Goal: Browse casually: Explore the website without a specific task or goal

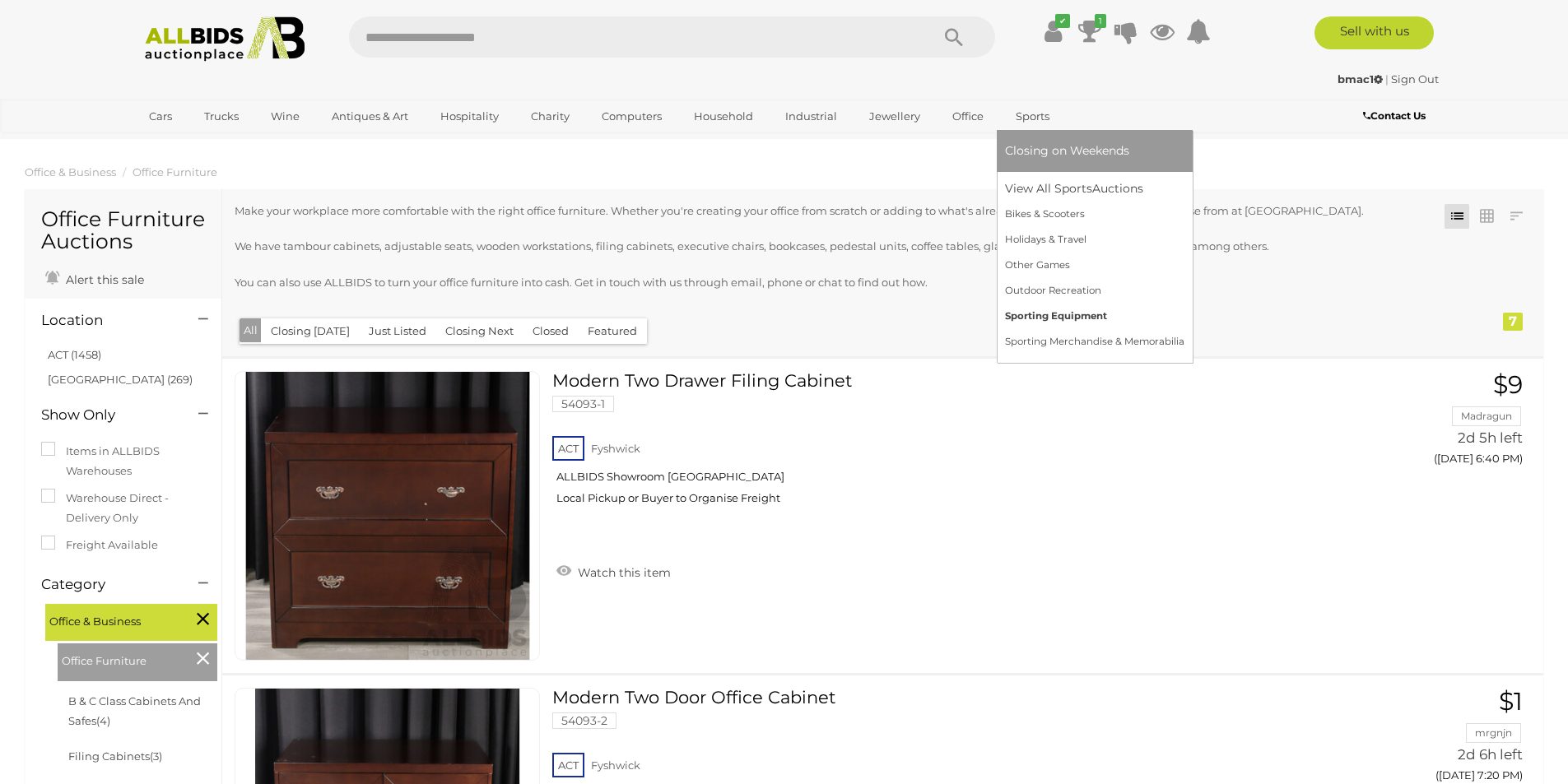
click at [1017, 317] on link "Sporting Equipment" at bounding box center [1094, 316] width 179 height 26
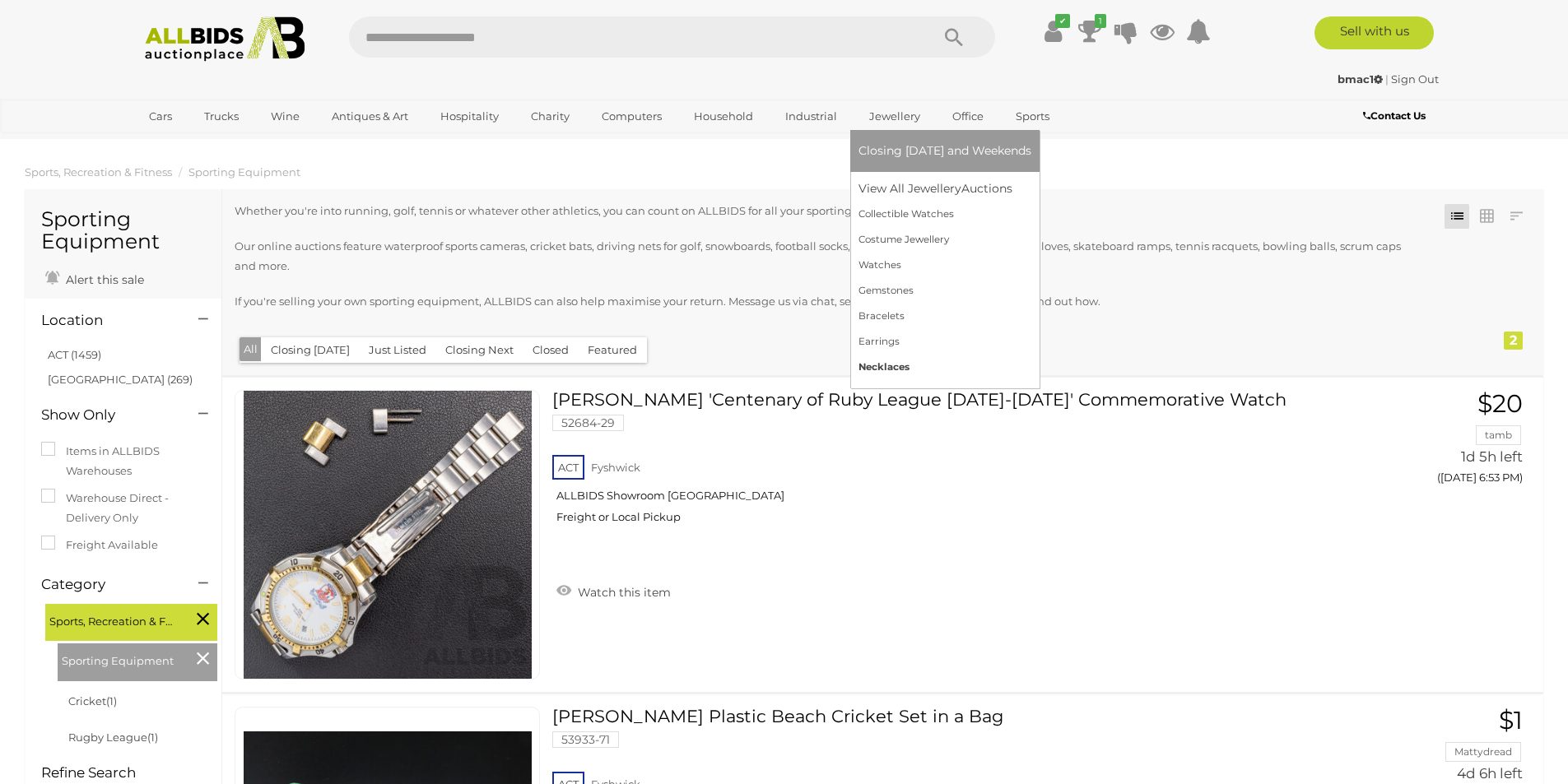
click at [880, 370] on link "Necklaces" at bounding box center [944, 367] width 173 height 26
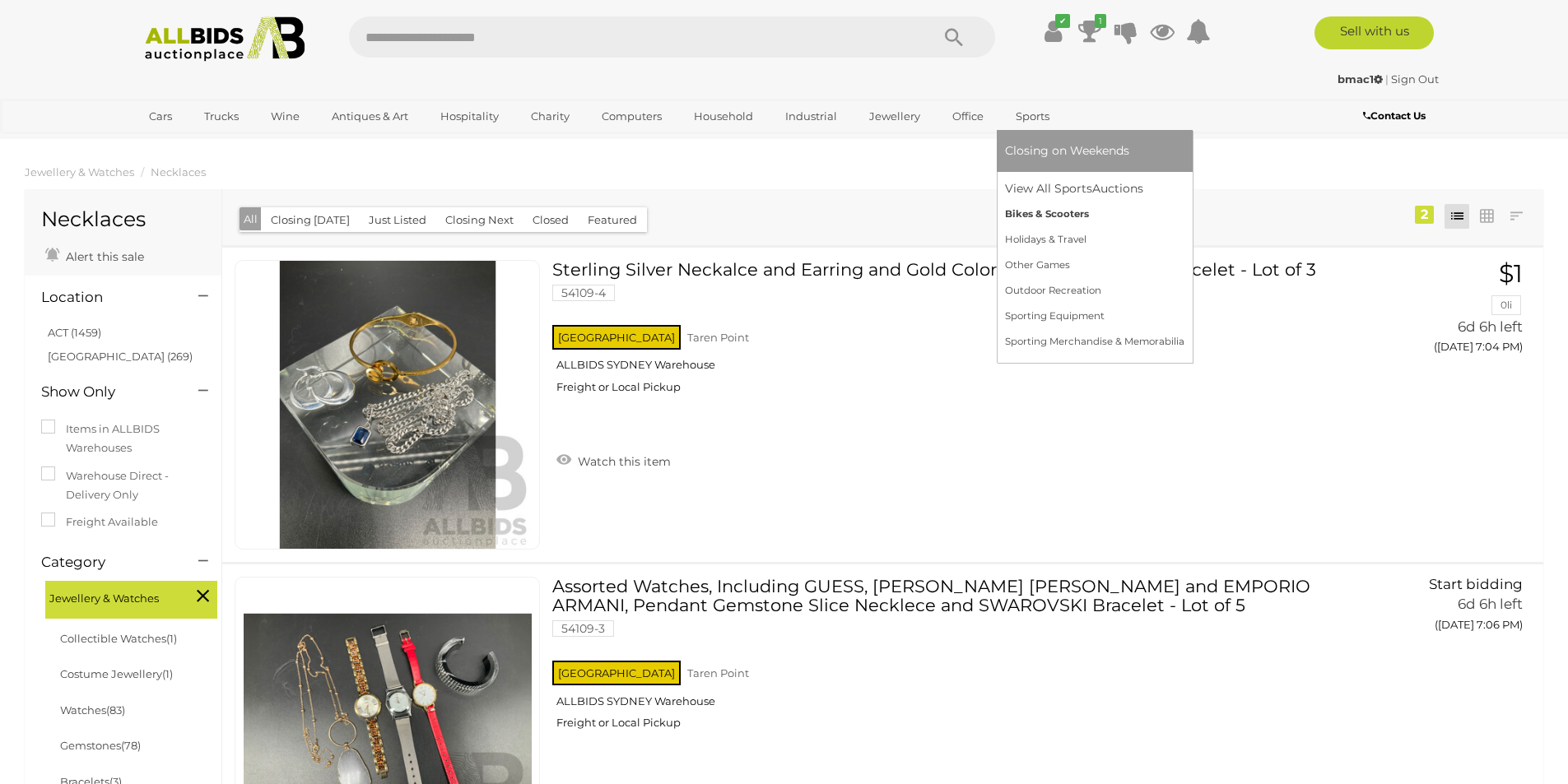
click at [1005, 219] on link "Bikes & Scooters" at bounding box center [1094, 214] width 179 height 26
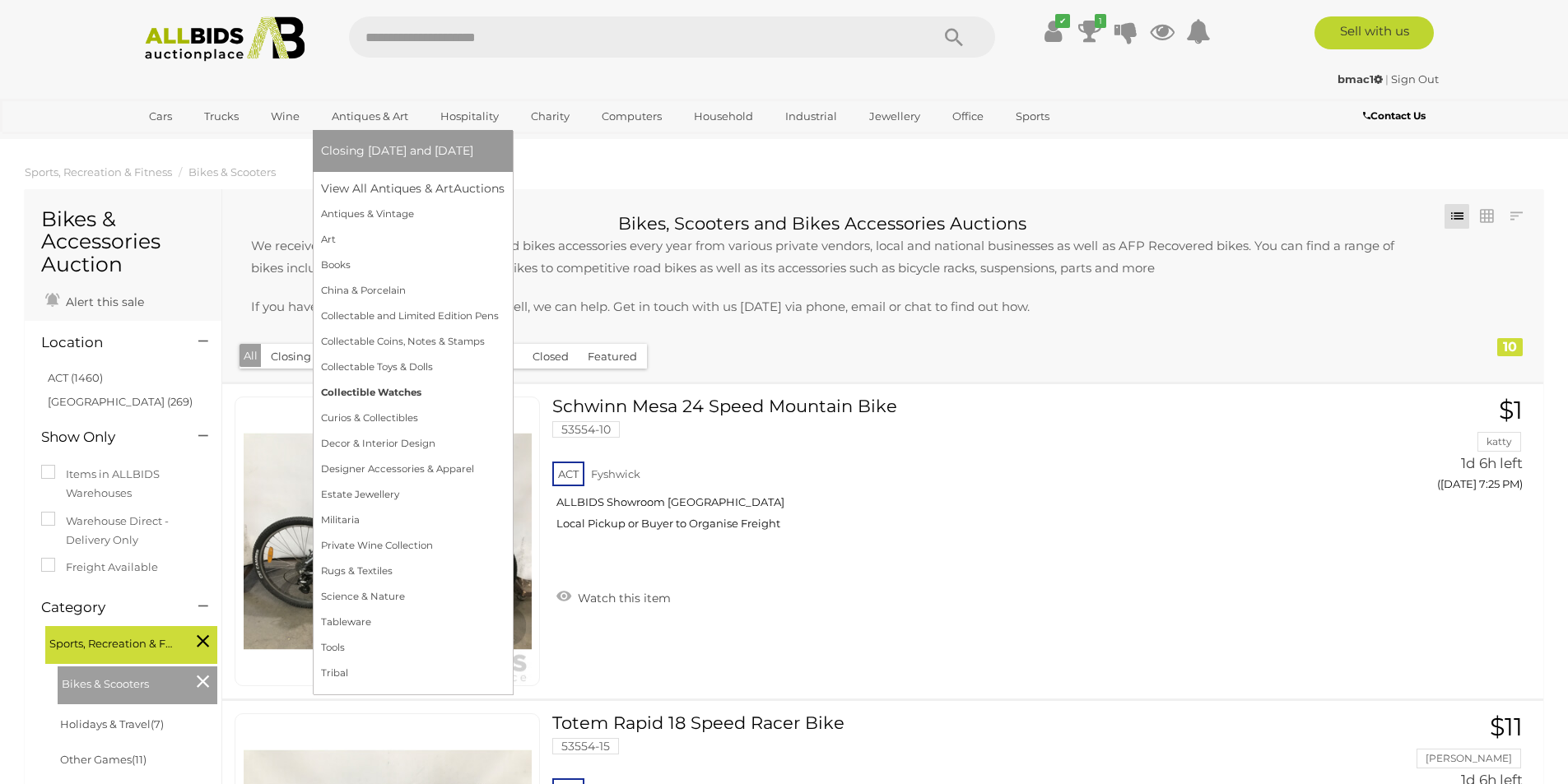
click at [389, 396] on link "Collectible Watches" at bounding box center [413, 392] width 183 height 26
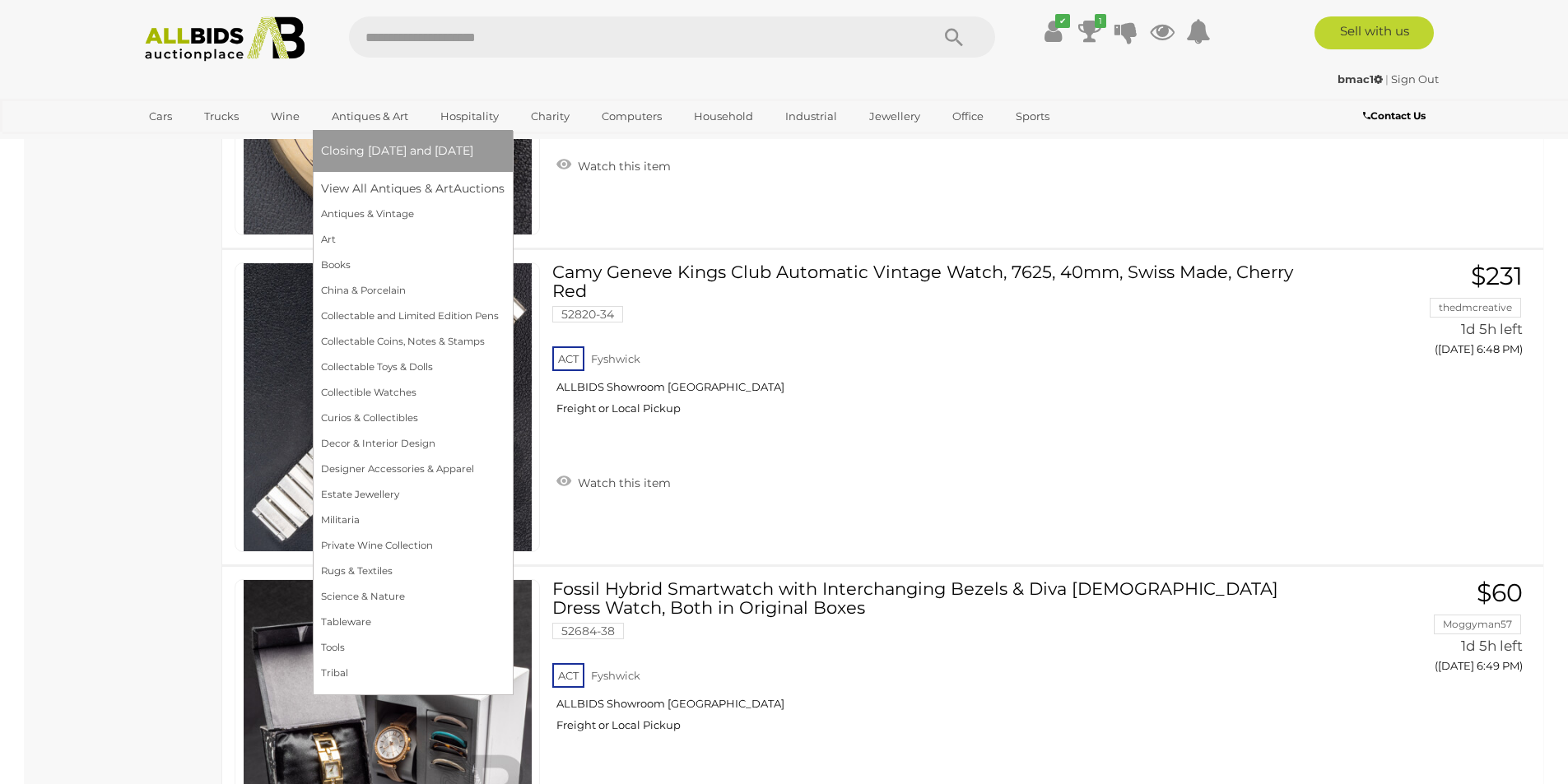
scroll to position [5677, 0]
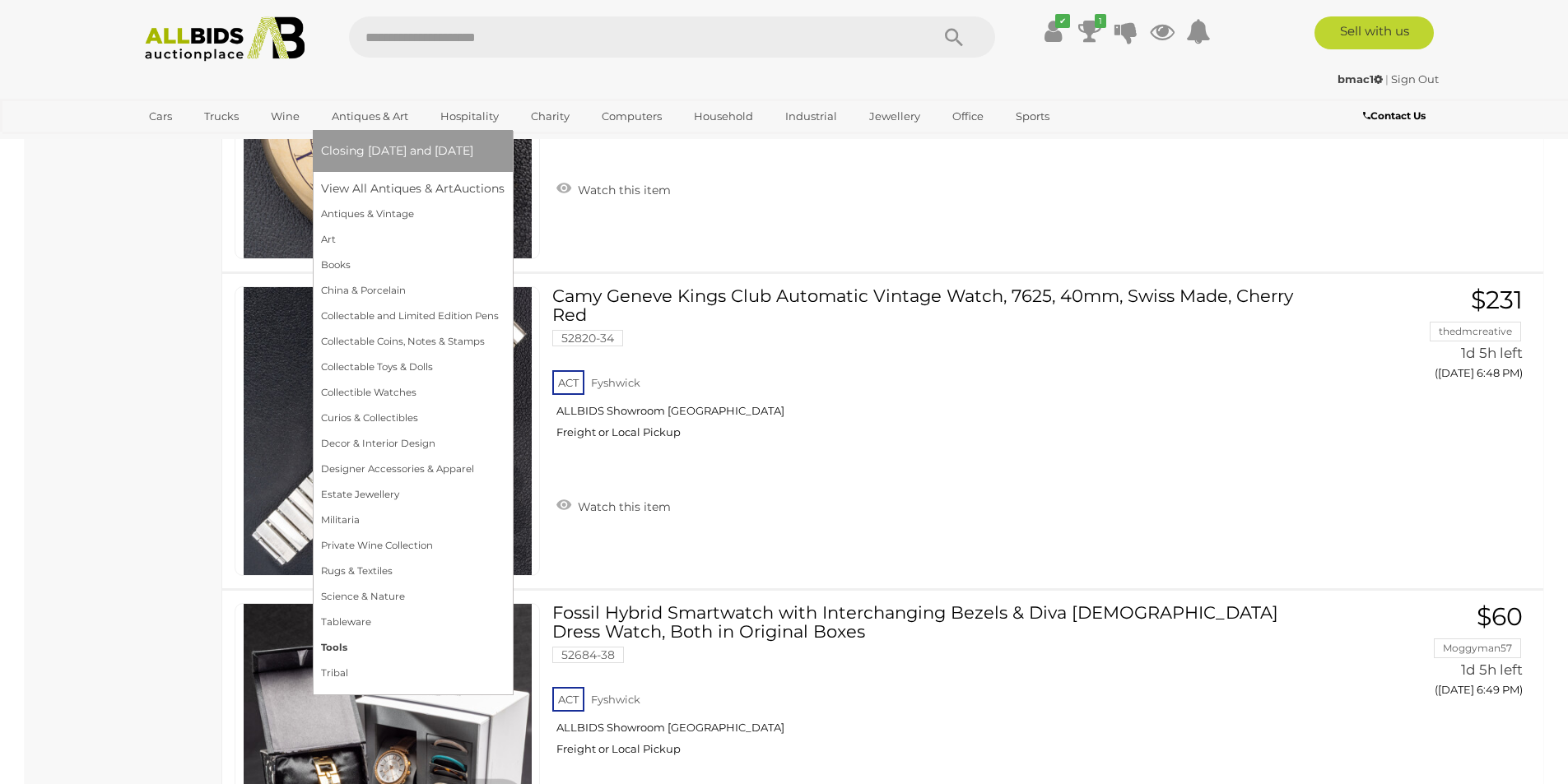
click at [330, 654] on link "Tools" at bounding box center [413, 648] width 183 height 26
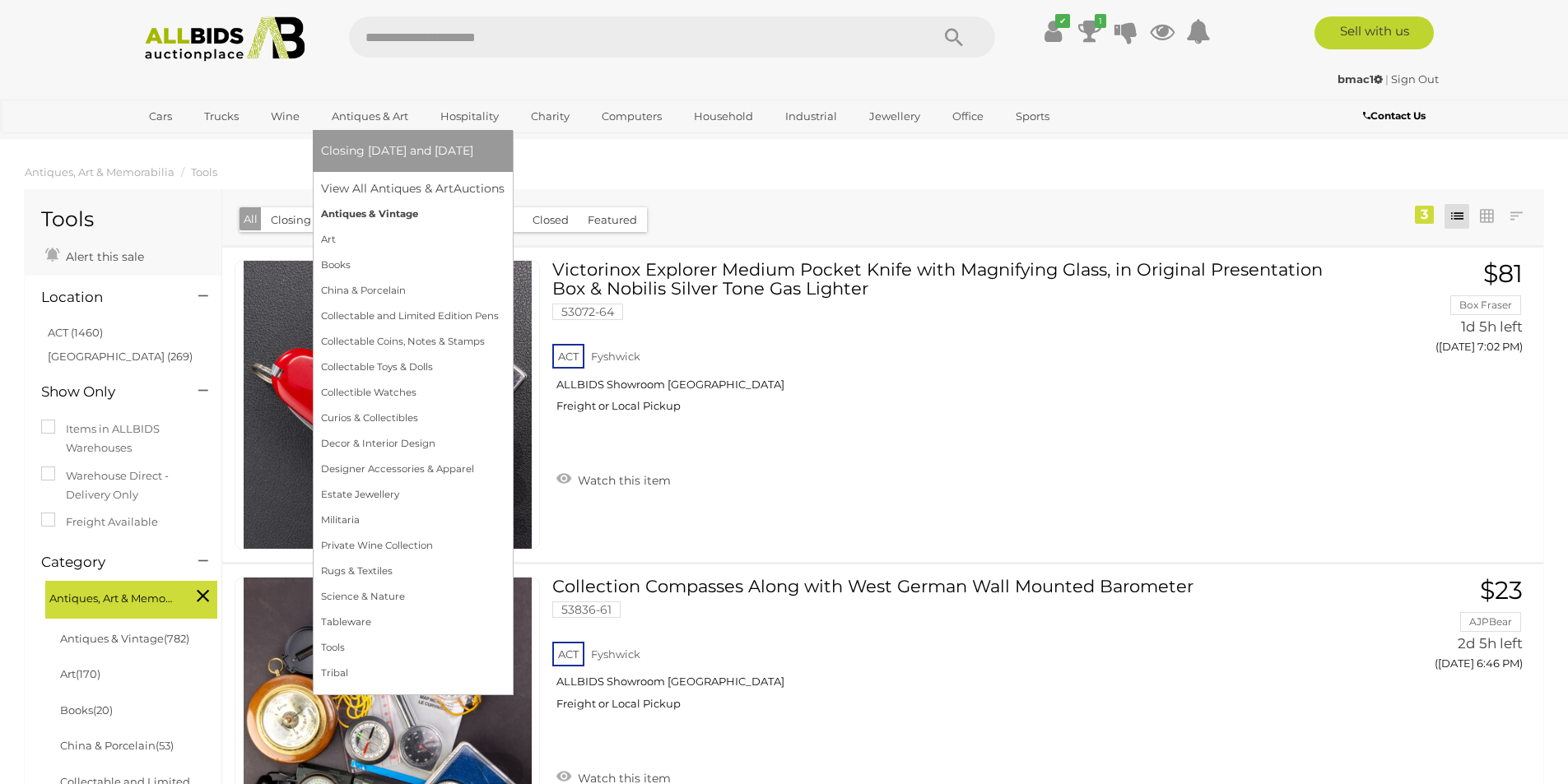
click at [352, 218] on link "Antiques & Vintage" at bounding box center [413, 214] width 183 height 26
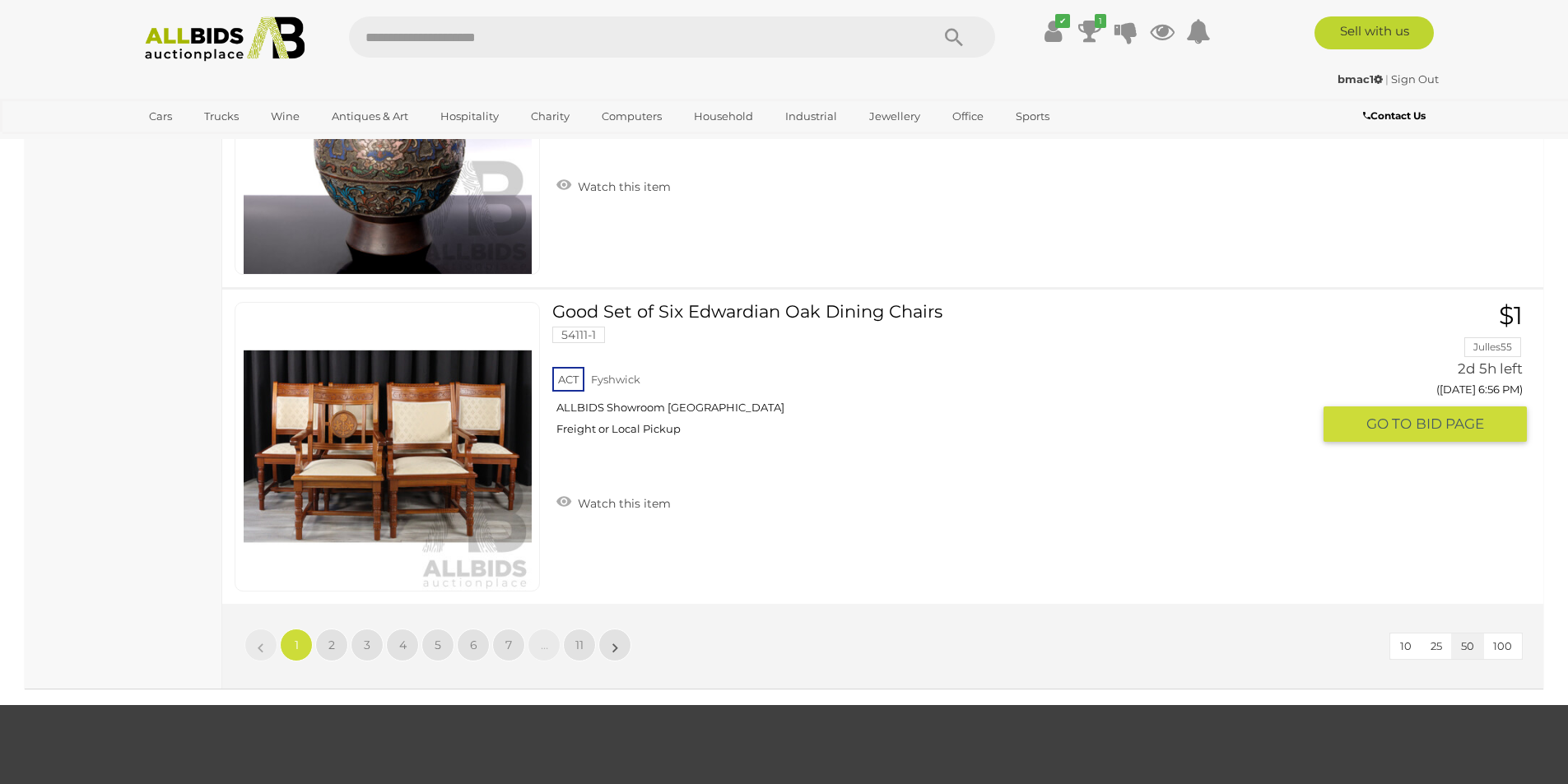
scroll to position [15638, 0]
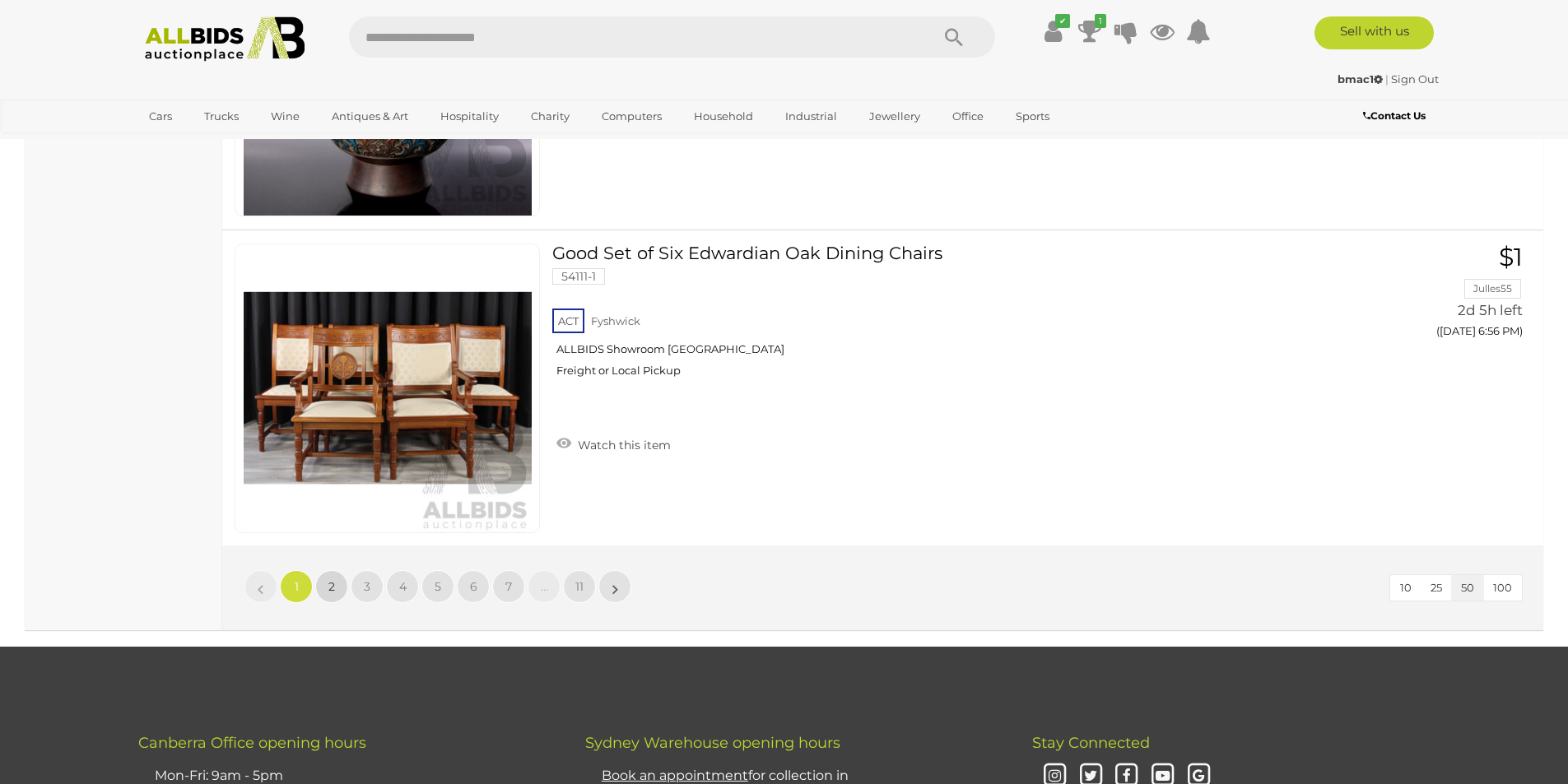
click at [336, 585] on link "2" at bounding box center [332, 587] width 33 height 33
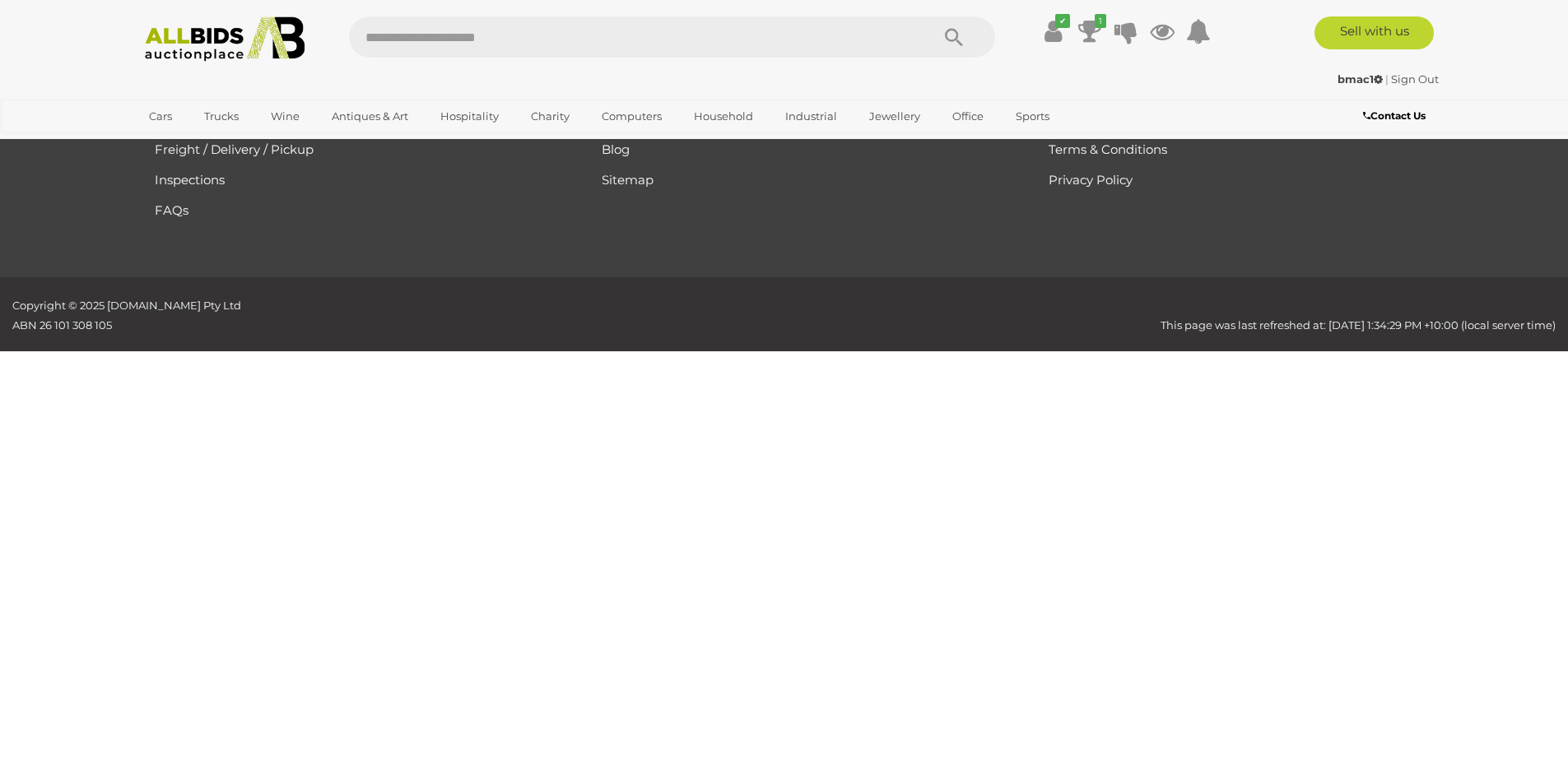
scroll to position [175, 0]
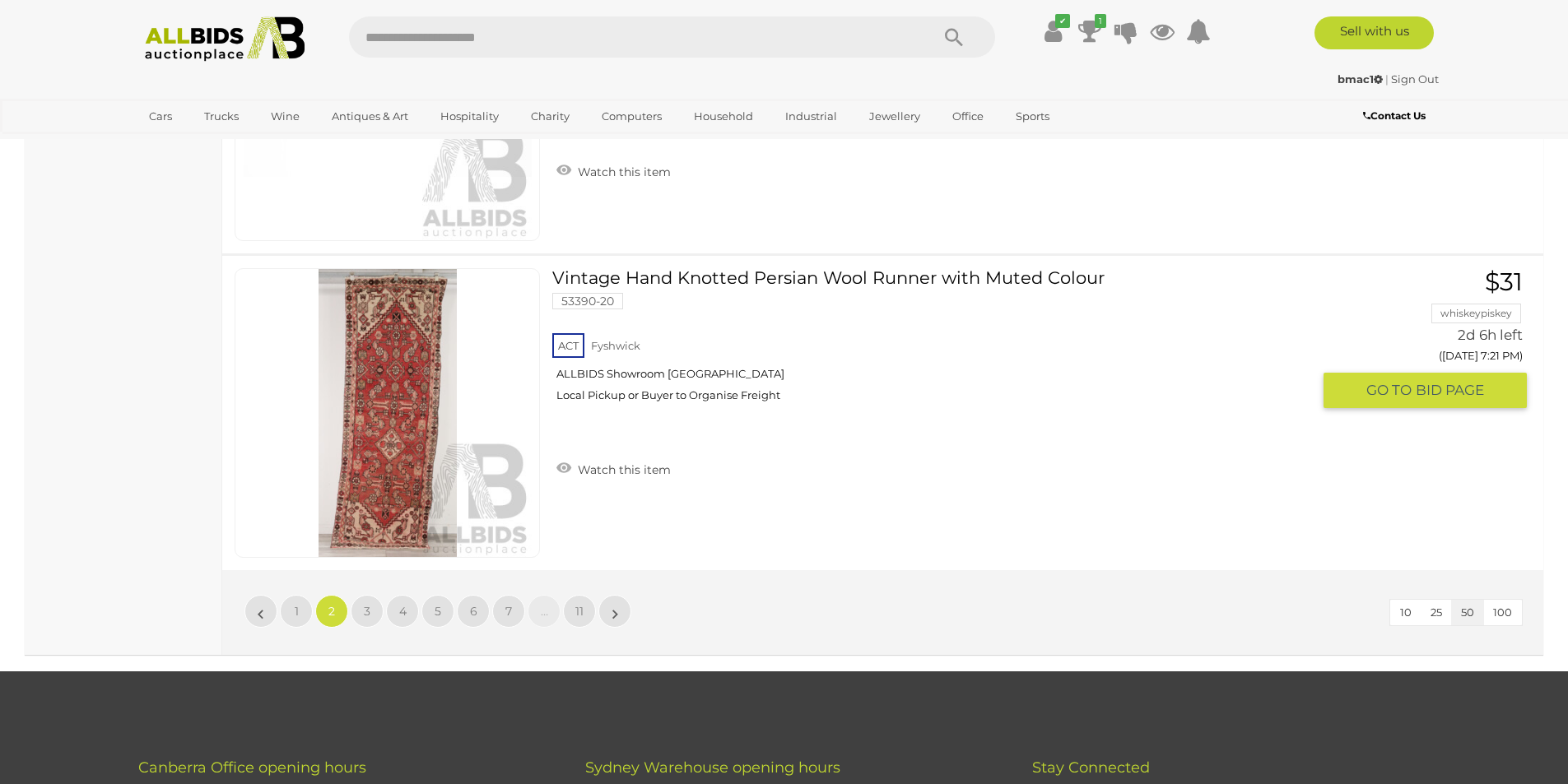
scroll to position [15649, 0]
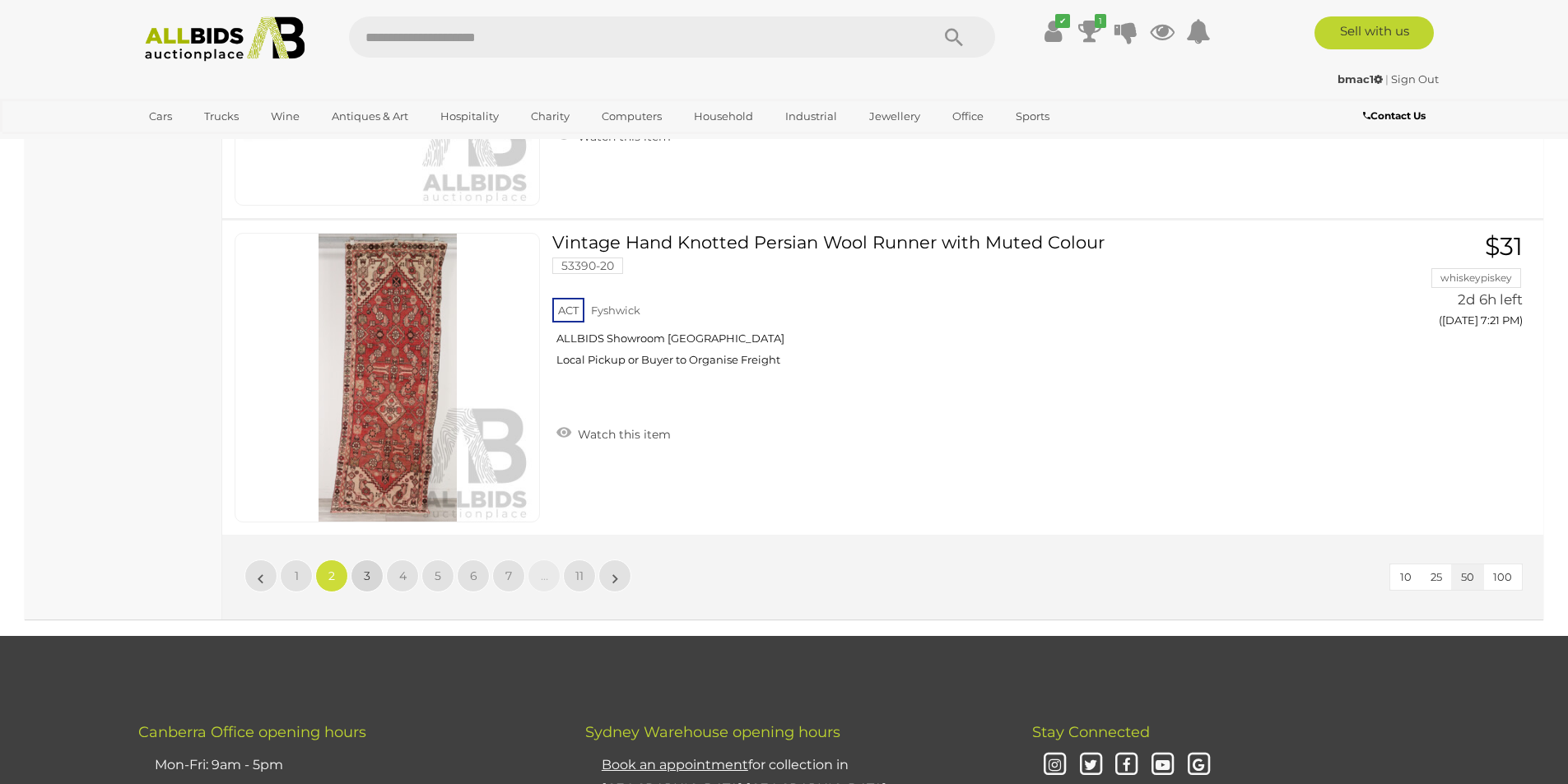
click at [368, 573] on span "3" at bounding box center [367, 576] width 7 height 15
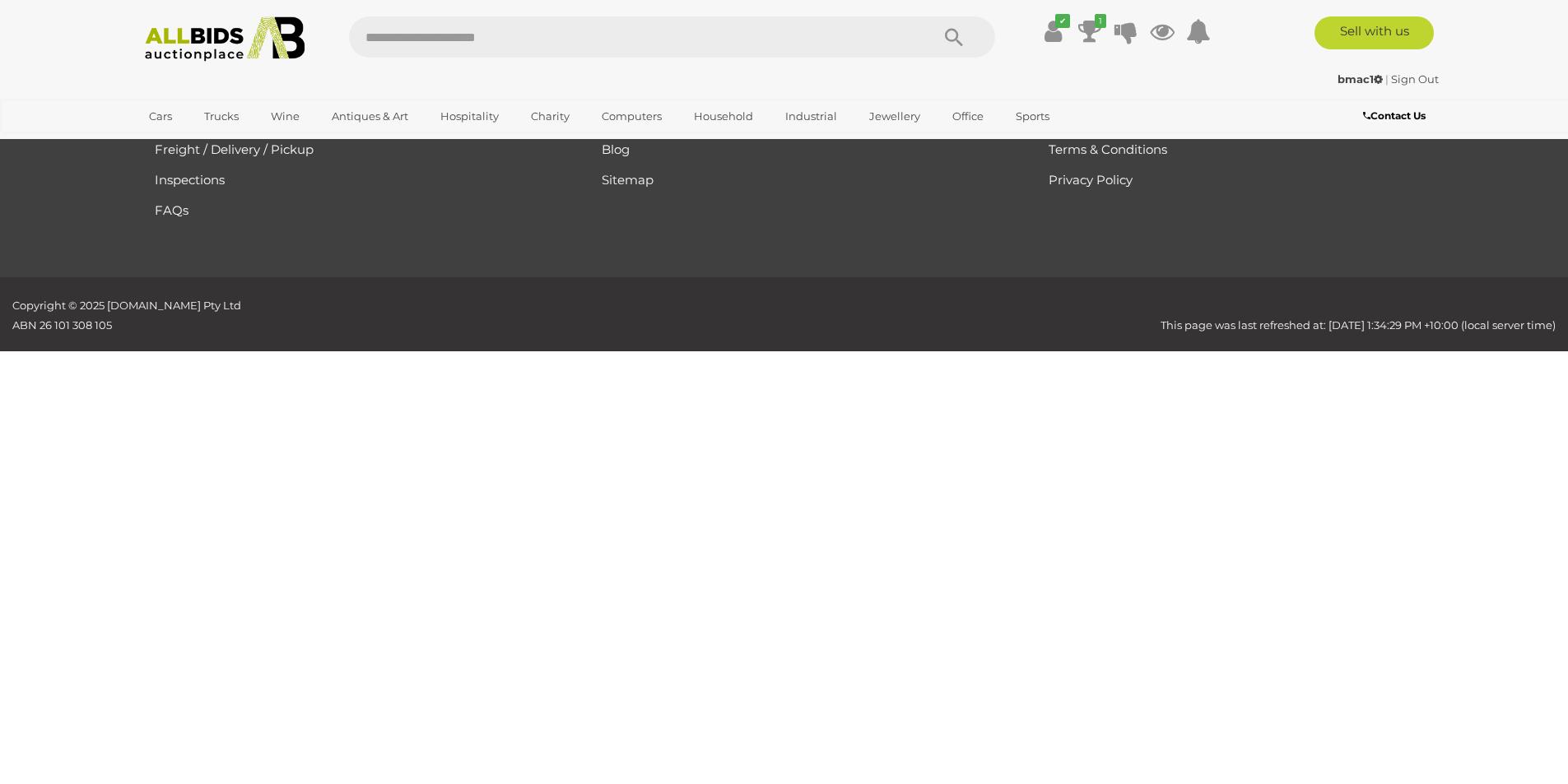
scroll to position [175, 0]
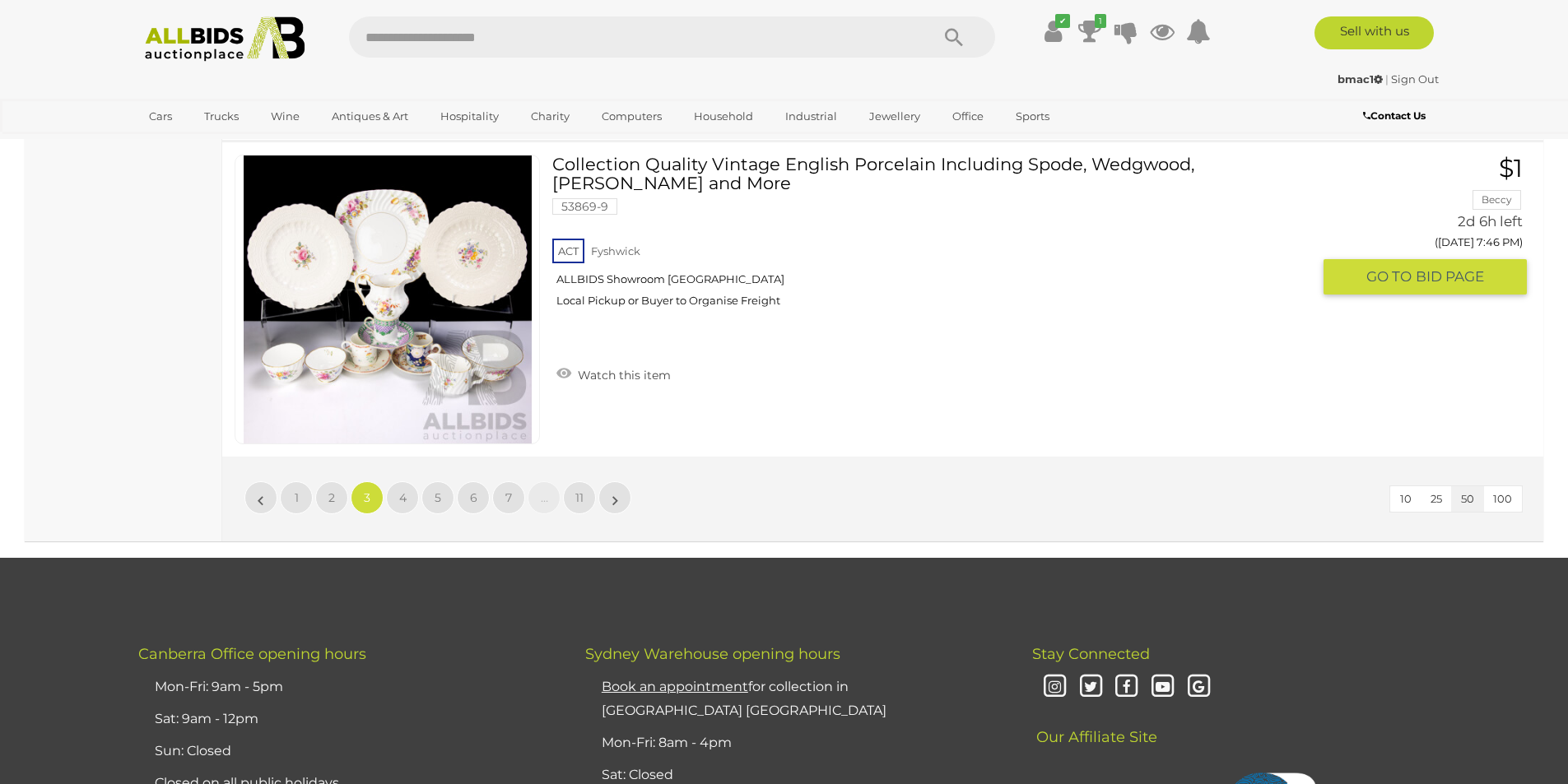
scroll to position [15730, 0]
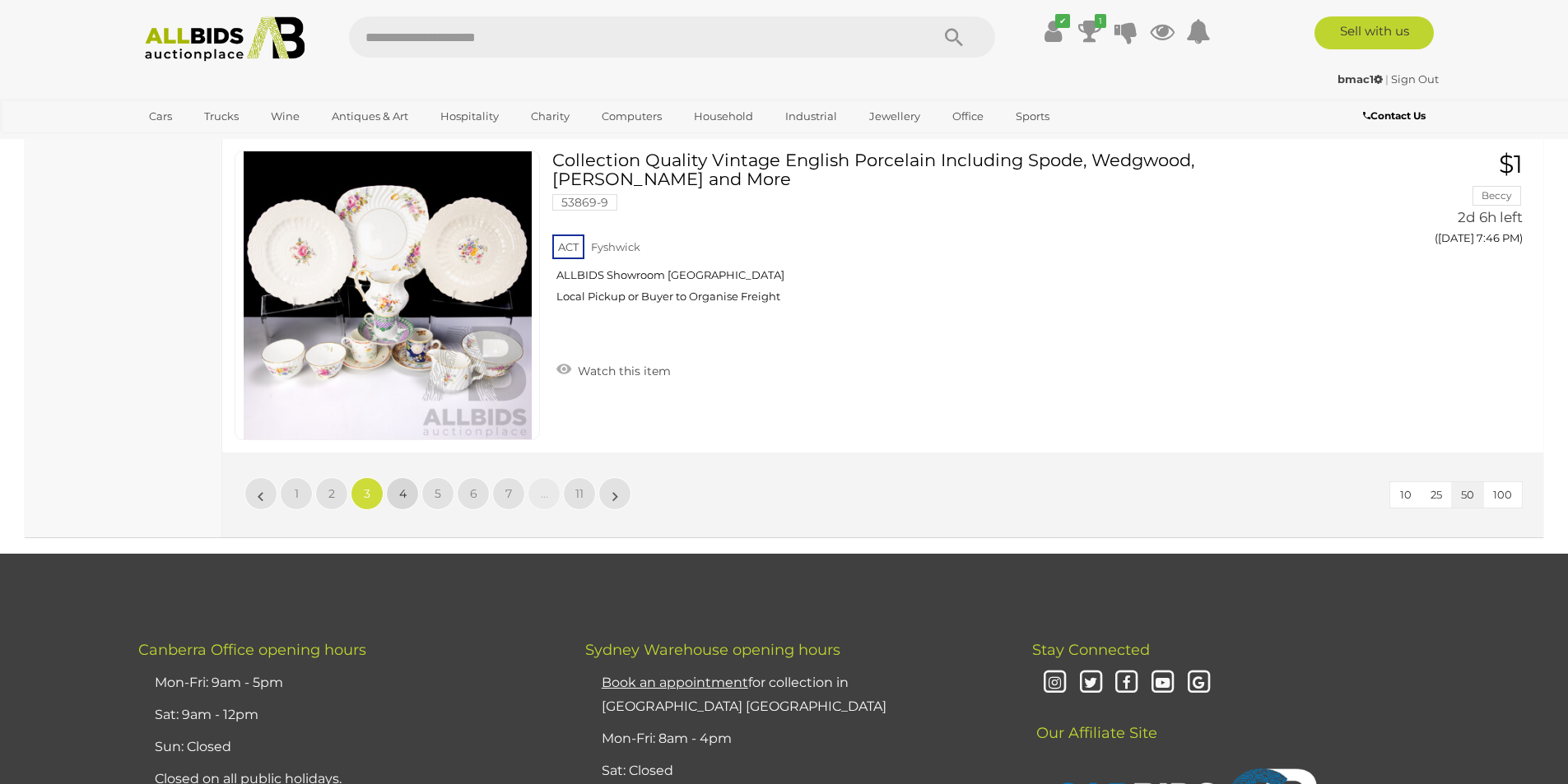
click at [401, 495] on span "4" at bounding box center [402, 494] width 7 height 15
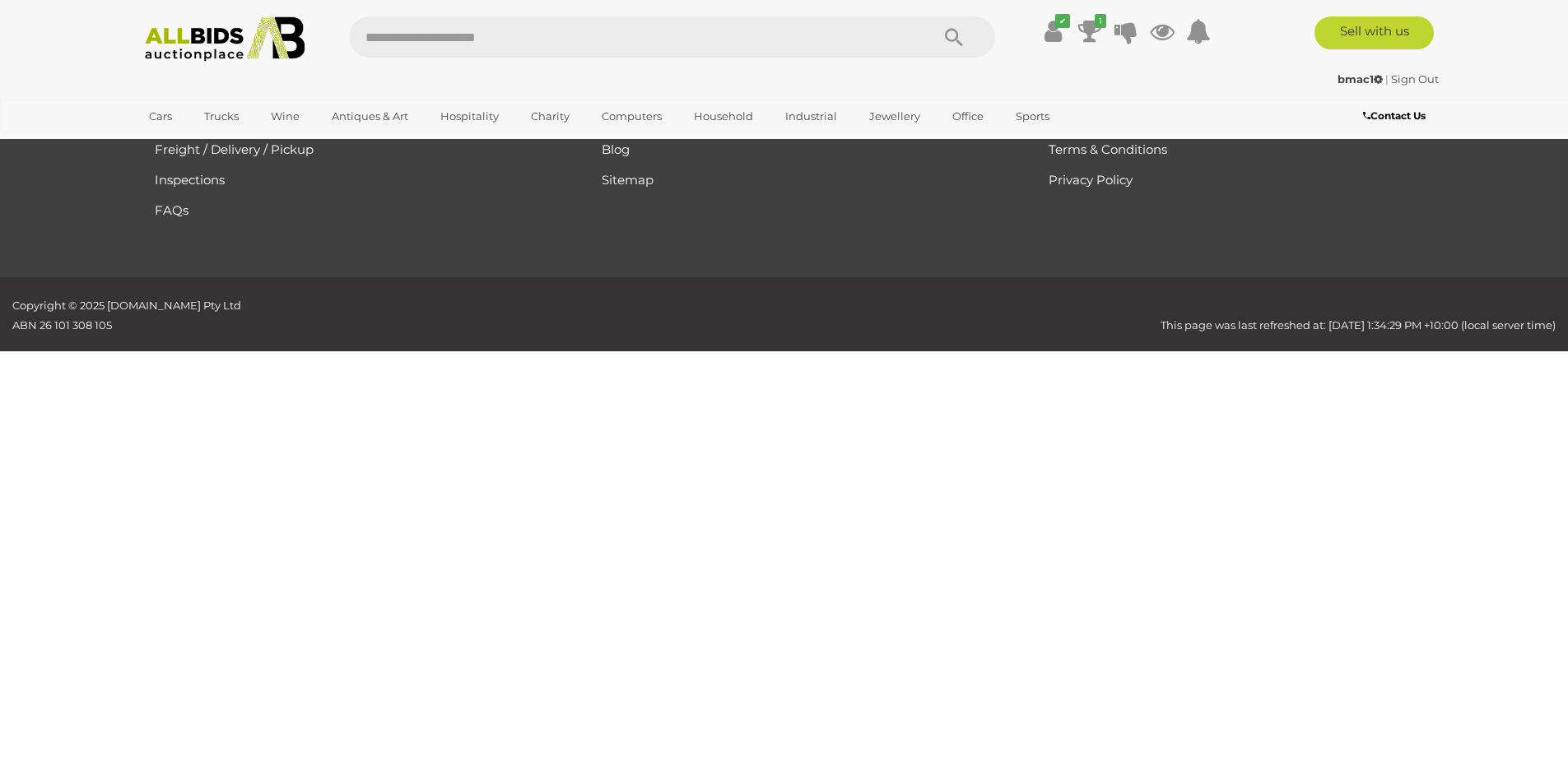
scroll to position [175, 0]
